Goal: Find specific page/section: Find specific page/section

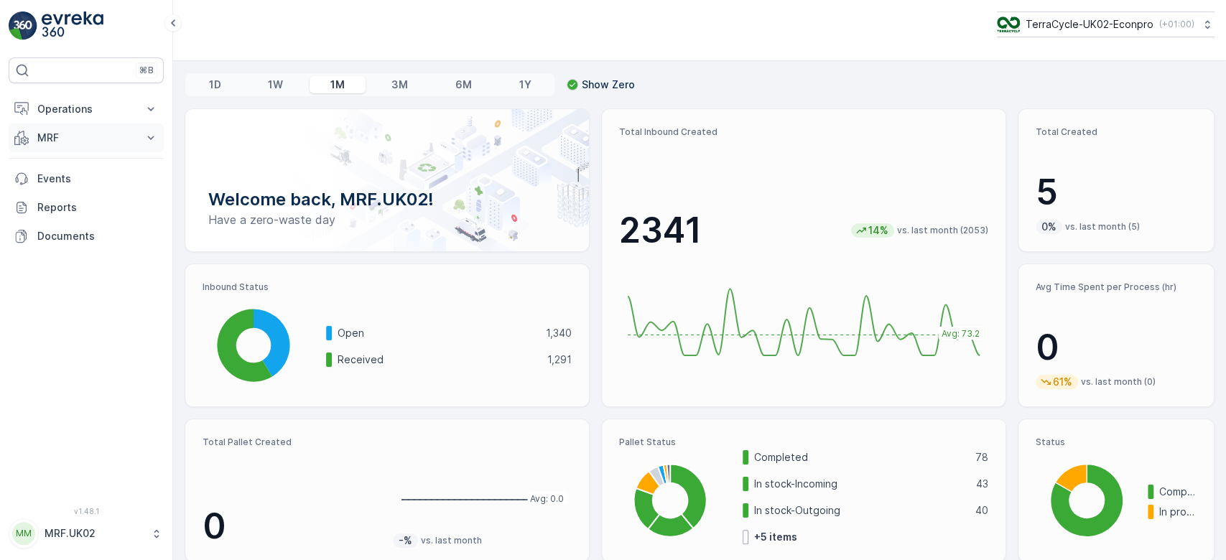
click at [63, 131] on p "MRF" at bounding box center [86, 138] width 98 height 14
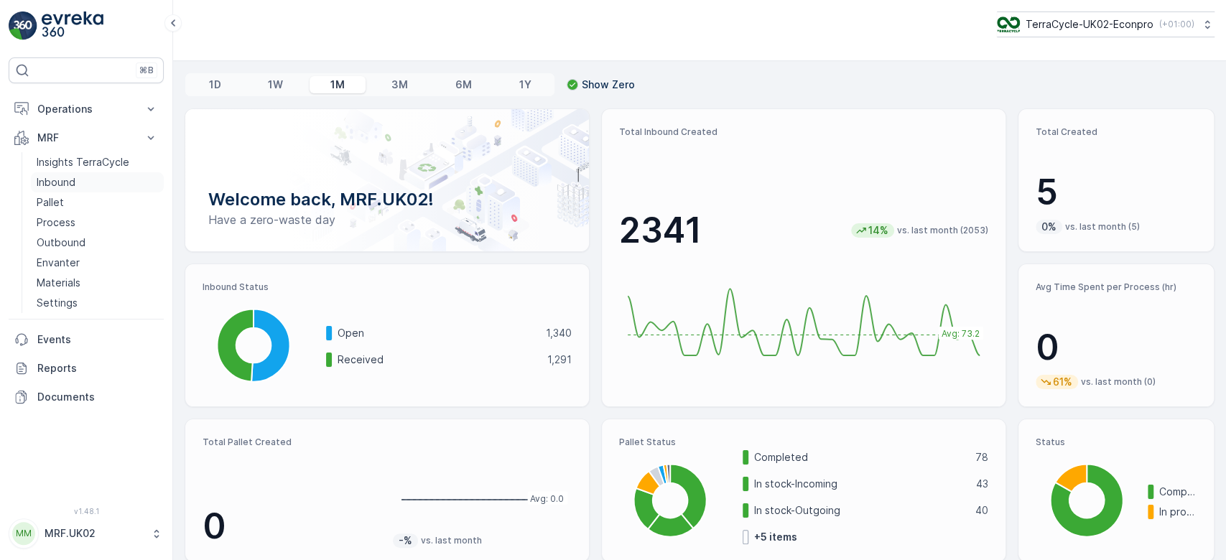
click at [75, 176] on link "Inbound" at bounding box center [97, 182] width 133 height 20
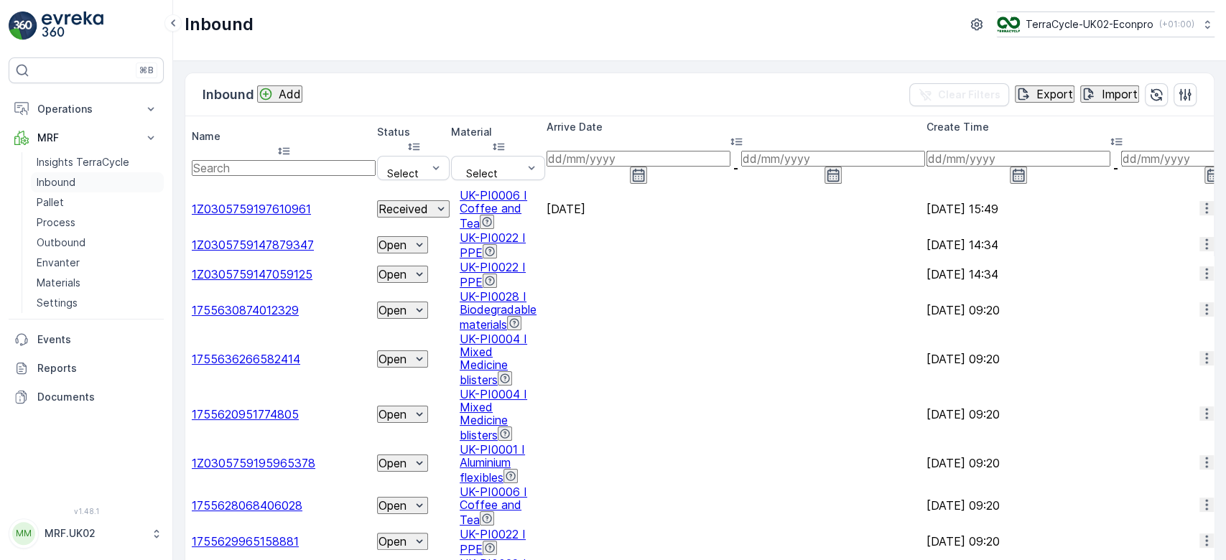
click at [45, 190] on link "Inbound" at bounding box center [97, 182] width 133 height 20
click at [396, 157] on div at bounding box center [405, 162] width 45 height 11
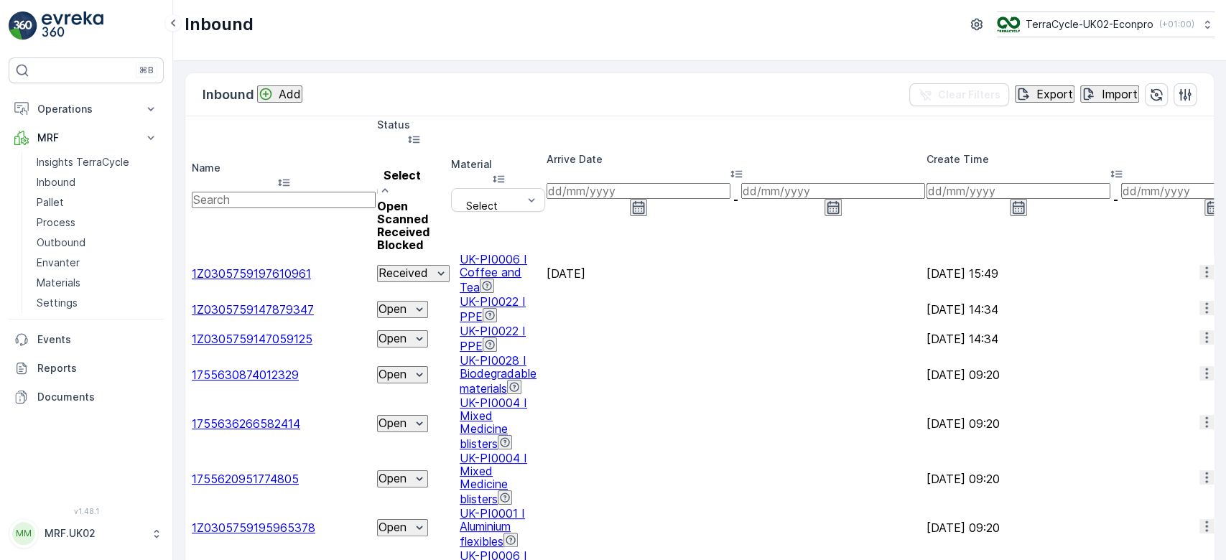
click at [381, 212] on span "Scanned" at bounding box center [402, 219] width 51 height 14
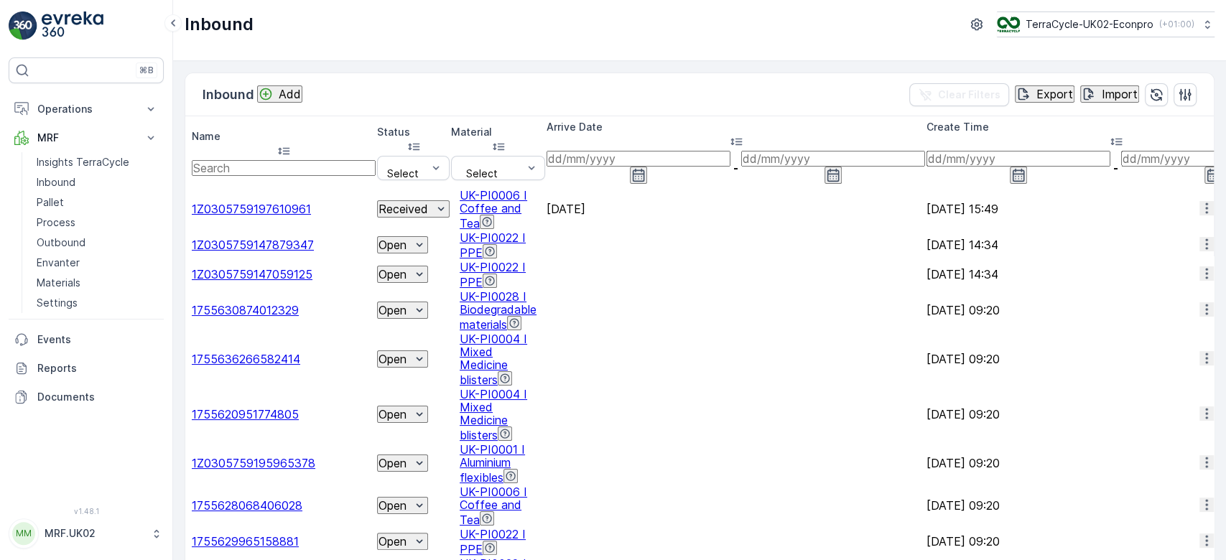
click at [289, 160] on input "text" at bounding box center [284, 168] width 184 height 16
